Goal: Check status: Check status

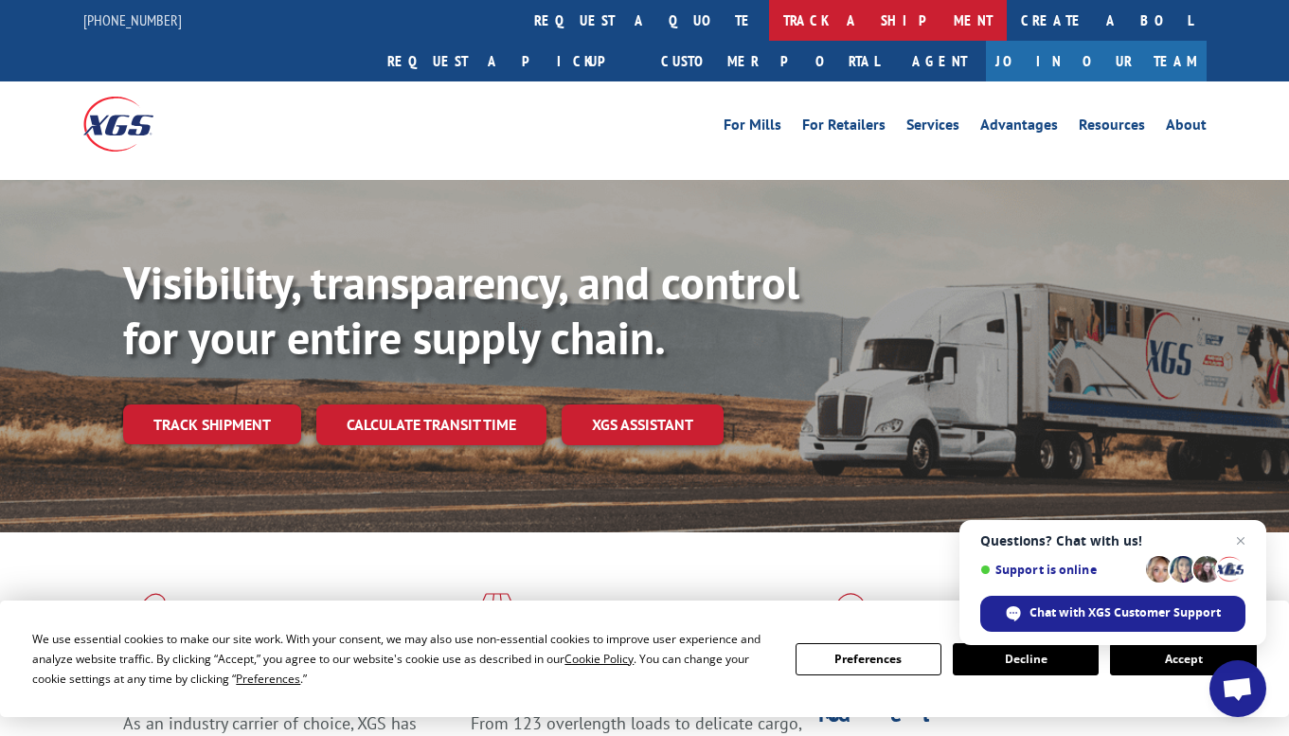
click at [769, 18] on link "track a shipment" at bounding box center [888, 20] width 238 height 41
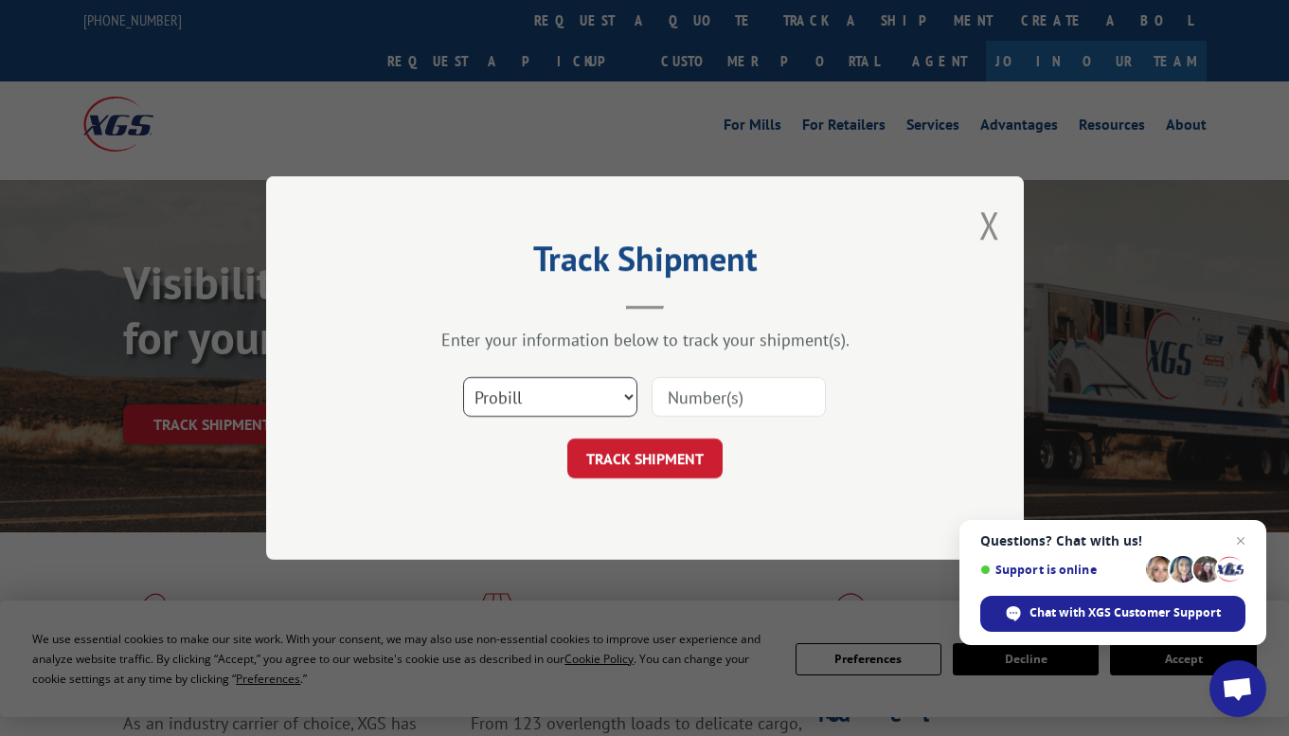
click at [577, 403] on select "Select category... Probill BOL PO" at bounding box center [550, 397] width 174 height 40
click at [723, 398] on input at bounding box center [739, 397] width 174 height 40
paste input "17595900"
type input "17595900"
click at [680, 466] on button "TRACK SHIPMENT" at bounding box center [644, 458] width 155 height 40
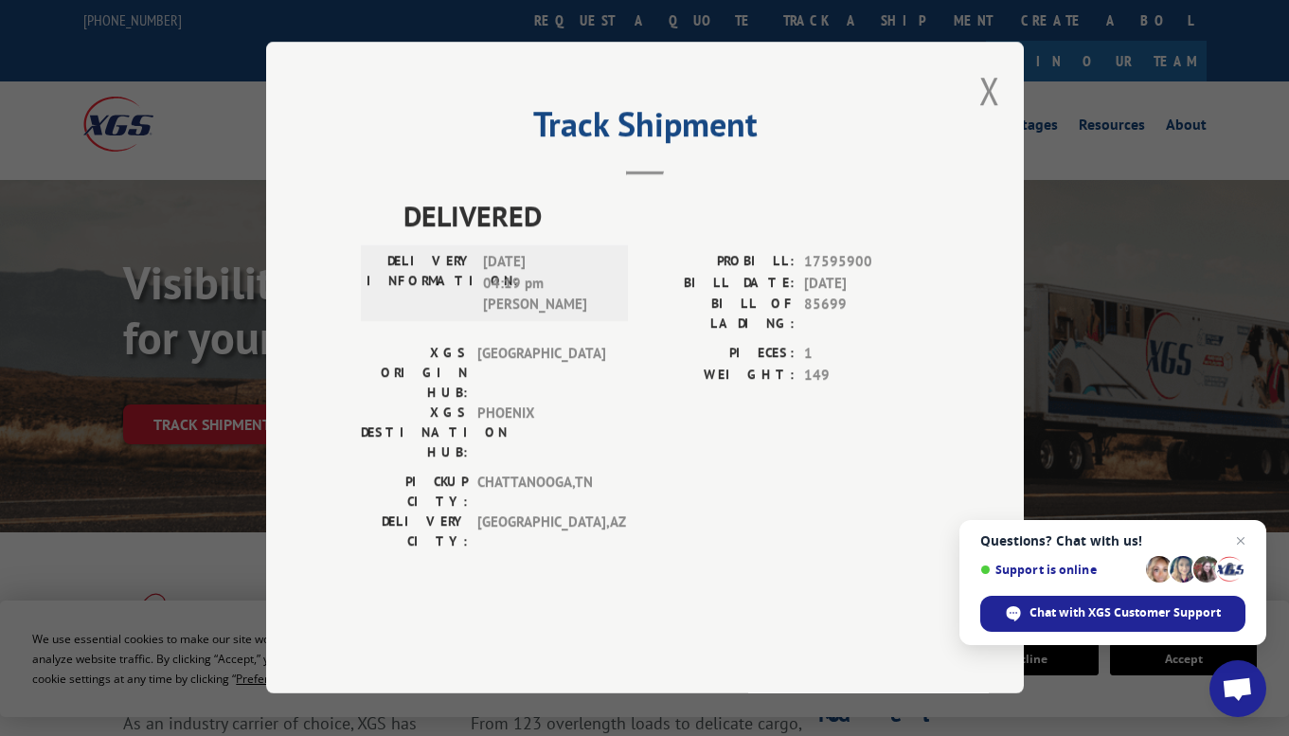
scroll to position [1, 0]
click at [559, 316] on span "[DATE] 04:19 pm [PERSON_NAME]" at bounding box center [547, 284] width 128 height 64
drag, startPoint x: 484, startPoint y: 313, endPoint x: 568, endPoint y: 362, distance: 97.1
click at [568, 316] on span "[DATE] 04:19 pm [PERSON_NAME]" at bounding box center [547, 284] width 128 height 64
